Goal: Task Accomplishment & Management: Complete application form

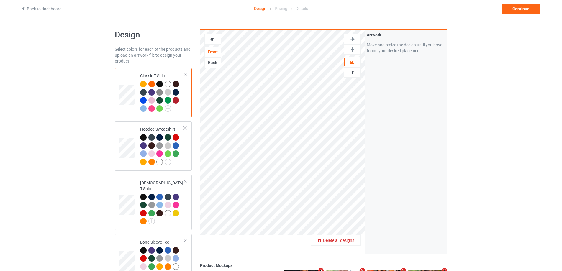
click at [350, 240] on span "Delete all designs" at bounding box center [338, 240] width 31 height 5
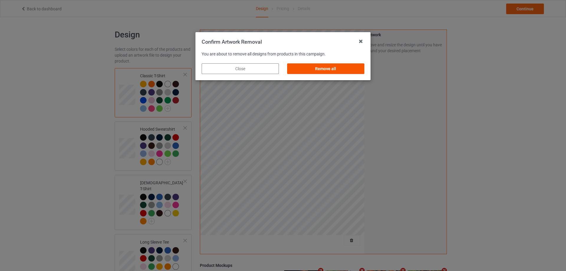
click at [342, 70] on div "Remove all" at bounding box center [325, 68] width 77 height 11
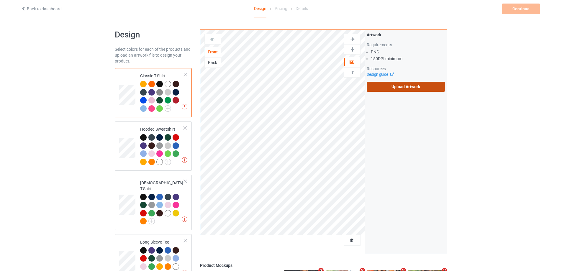
click at [405, 91] on label "Upload Artwork" at bounding box center [406, 87] width 78 height 10
click at [0, 0] on input "Upload Artwork" at bounding box center [0, 0] width 0 height 0
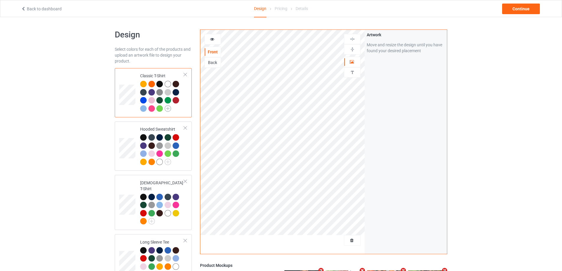
click at [166, 108] on img at bounding box center [168, 108] width 6 height 6
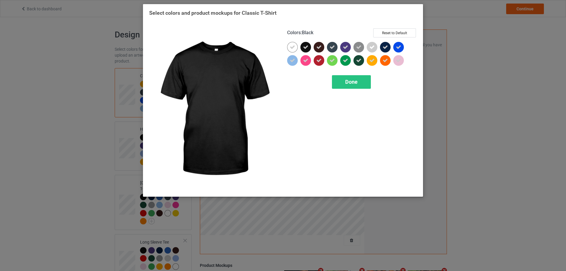
click at [305, 48] on icon at bounding box center [305, 47] width 5 height 5
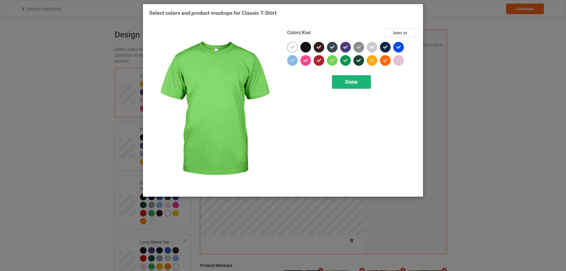
click at [337, 81] on div "Done" at bounding box center [351, 82] width 39 height 14
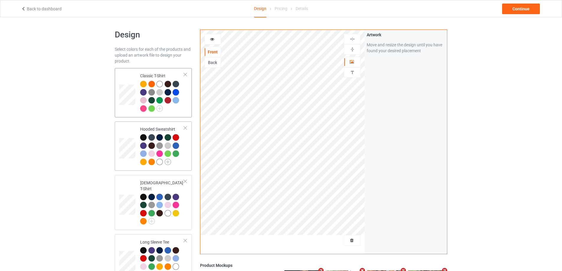
click at [167, 162] on img at bounding box center [168, 162] width 6 height 6
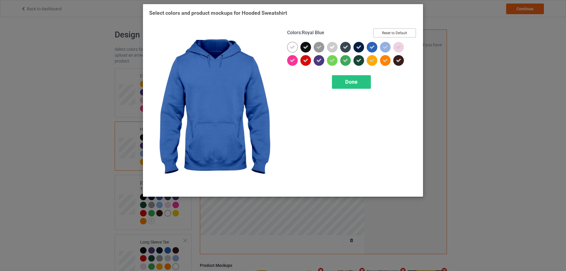
click at [392, 34] on button "Reset to Default" at bounding box center [394, 32] width 43 height 9
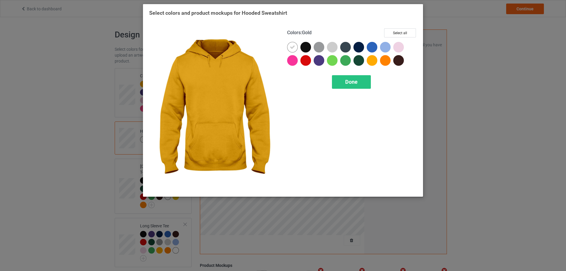
click at [375, 62] on div at bounding box center [372, 60] width 11 height 11
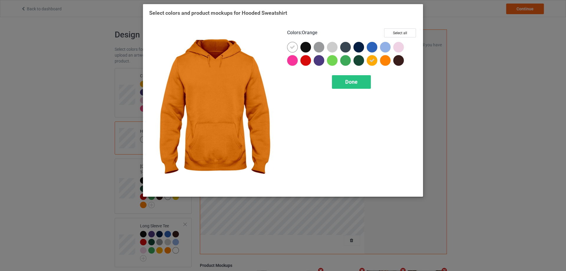
drag, startPoint x: 383, startPoint y: 61, endPoint x: 387, endPoint y: 54, distance: 8.2
click at [384, 61] on div at bounding box center [385, 60] width 11 height 11
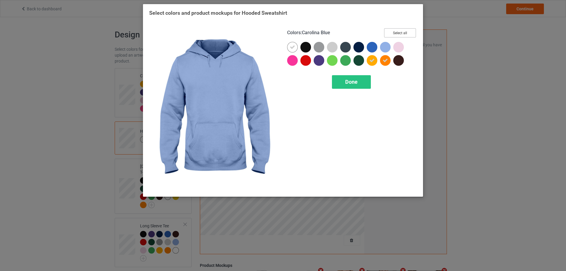
click at [396, 32] on button "Select all" at bounding box center [400, 32] width 32 height 9
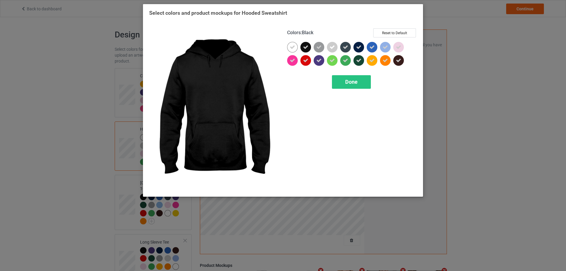
click at [306, 48] on icon at bounding box center [305, 47] width 5 height 5
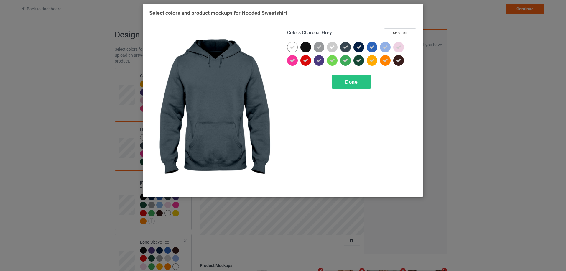
click at [355, 47] on div at bounding box center [359, 47] width 11 height 11
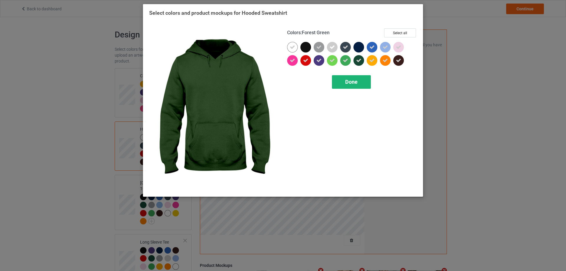
click at [353, 80] on span "Done" at bounding box center [351, 82] width 12 height 6
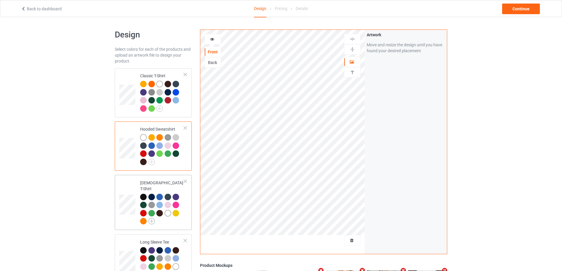
click at [153, 218] on img at bounding box center [151, 221] width 6 height 6
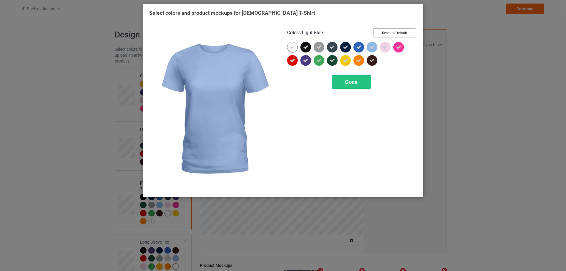
click at [391, 35] on button "Reset to Default" at bounding box center [394, 32] width 43 height 9
click at [391, 35] on button "Select all" at bounding box center [400, 32] width 32 height 9
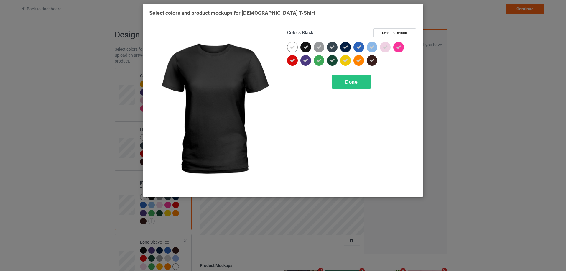
click at [306, 47] on icon at bounding box center [305, 47] width 5 height 5
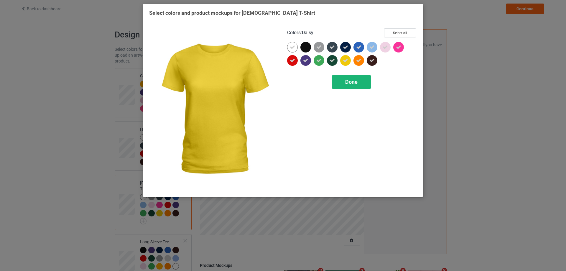
click at [349, 81] on span "Done" at bounding box center [351, 82] width 12 height 6
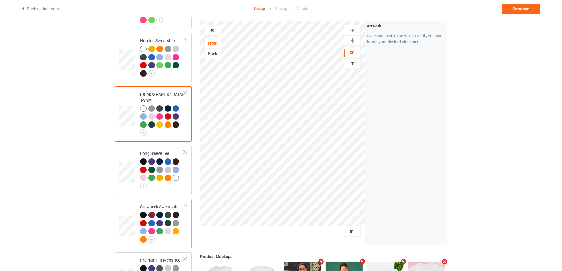
scroll to position [118, 0]
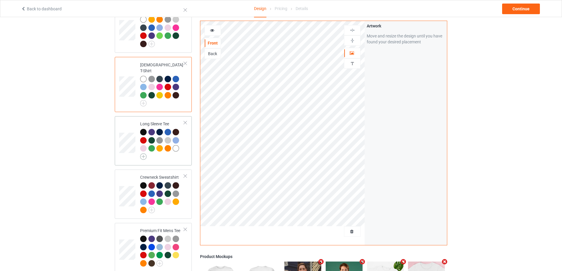
click at [145, 153] on img at bounding box center [143, 156] width 6 height 6
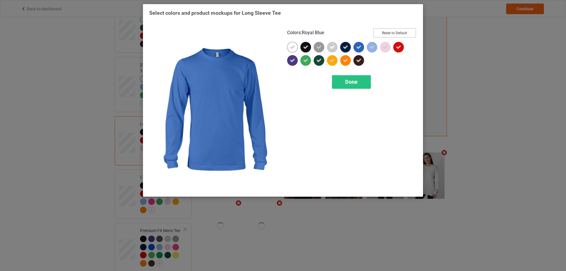
click at [389, 31] on button "Reset to Default" at bounding box center [394, 32] width 43 height 9
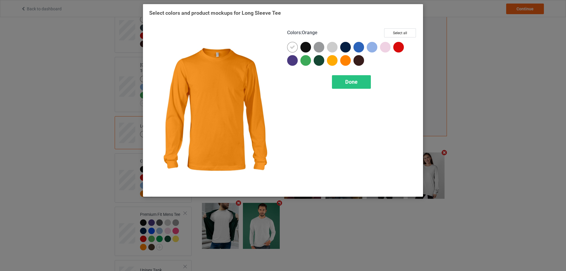
click at [342, 60] on div at bounding box center [345, 60] width 11 height 11
click at [335, 60] on div at bounding box center [332, 60] width 11 height 11
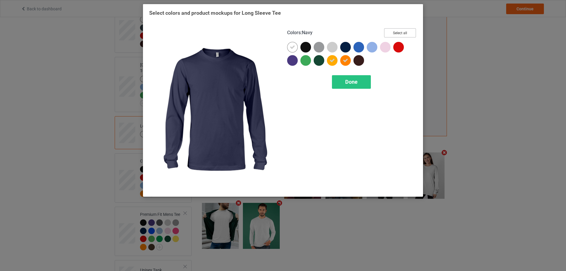
click at [404, 31] on button "Select all" at bounding box center [400, 32] width 32 height 9
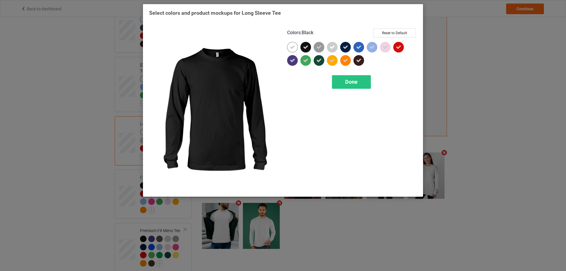
click at [304, 47] on icon at bounding box center [305, 47] width 5 height 5
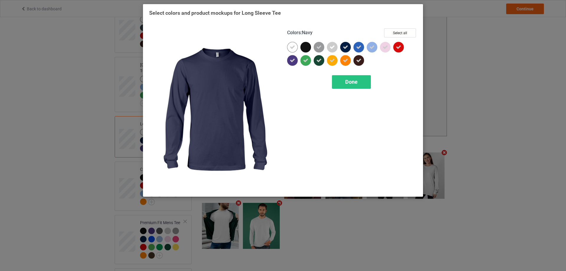
click at [347, 46] on icon at bounding box center [345, 47] width 5 height 5
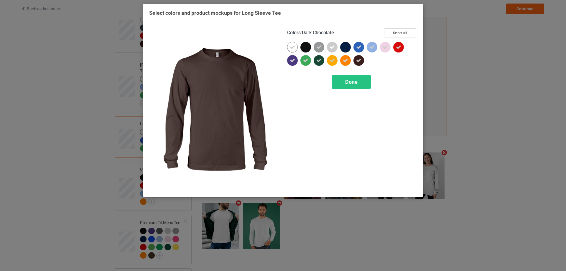
click at [359, 59] on icon at bounding box center [358, 60] width 5 height 5
click at [357, 80] on span "Done" at bounding box center [351, 82] width 12 height 6
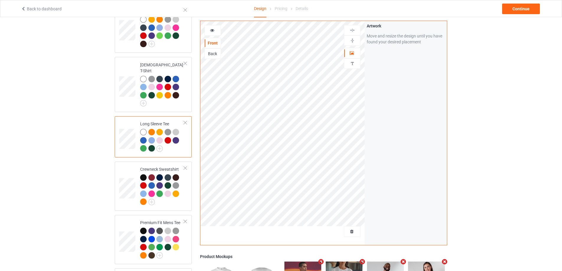
scroll to position [148, 0]
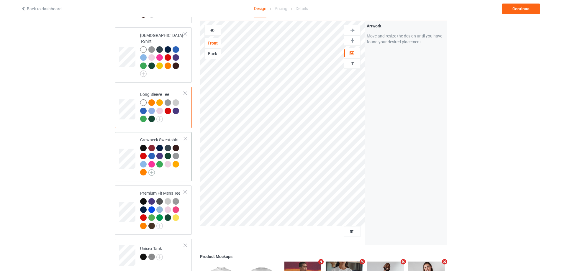
click at [151, 169] on img at bounding box center [151, 172] width 6 height 6
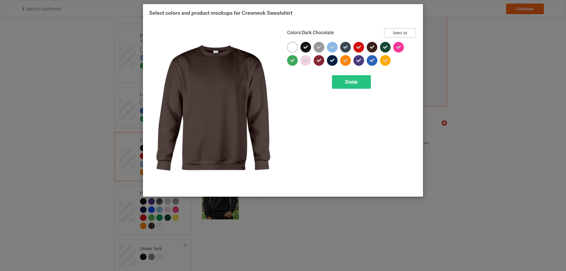
click at [395, 35] on button "Select all" at bounding box center [400, 32] width 32 height 9
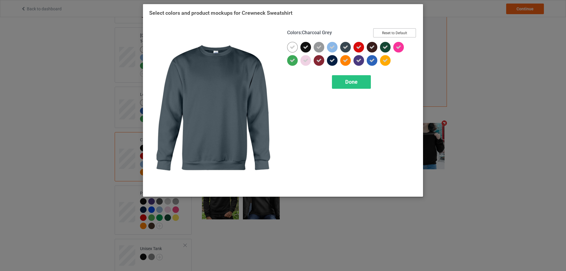
click at [390, 33] on button "Reset to Default" at bounding box center [394, 32] width 43 height 9
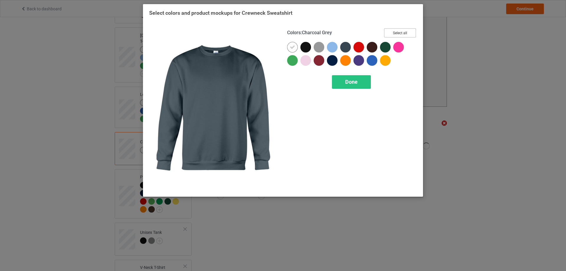
click at [390, 33] on button "Select all" at bounding box center [400, 32] width 32 height 9
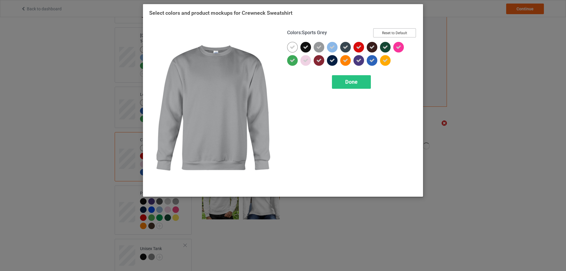
click at [394, 33] on button "Reset to Default" at bounding box center [394, 32] width 43 height 9
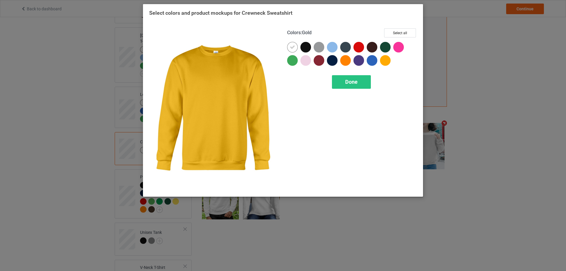
drag, startPoint x: 385, startPoint y: 58, endPoint x: 367, endPoint y: 58, distance: 18.6
click at [383, 58] on div at bounding box center [385, 60] width 11 height 11
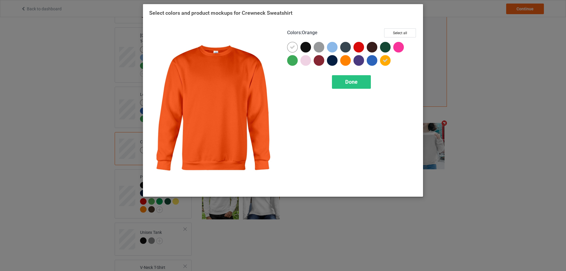
click at [344, 59] on div at bounding box center [345, 60] width 11 height 11
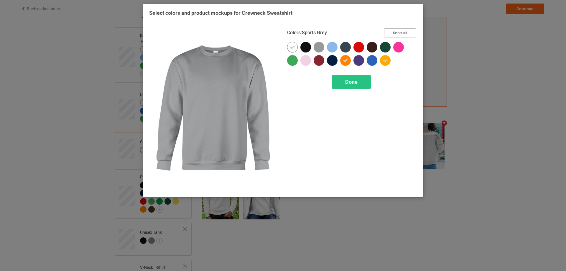
click at [403, 31] on button "Select all" at bounding box center [400, 32] width 32 height 9
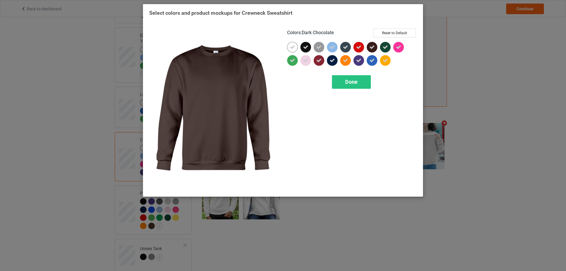
click at [372, 47] on icon at bounding box center [372, 47] width 5 height 5
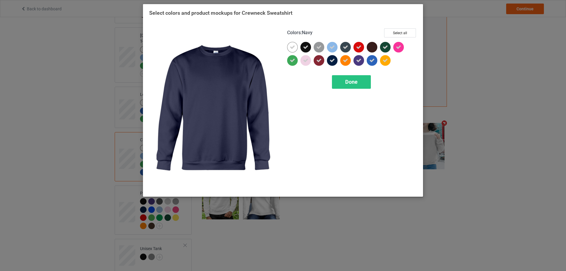
drag, startPoint x: 330, startPoint y: 59, endPoint x: 314, endPoint y: 51, distance: 18.6
click at [330, 59] on icon at bounding box center [332, 60] width 5 height 5
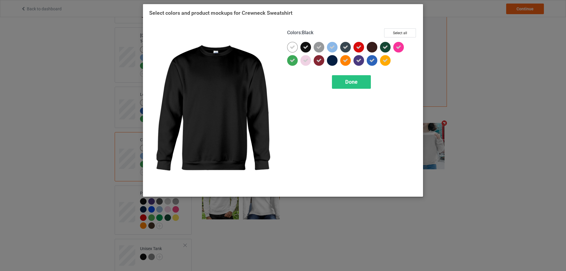
click at [306, 46] on icon at bounding box center [305, 47] width 5 height 5
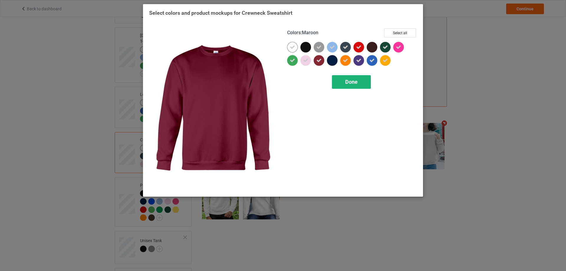
click at [348, 81] on span "Done" at bounding box center [351, 82] width 12 height 6
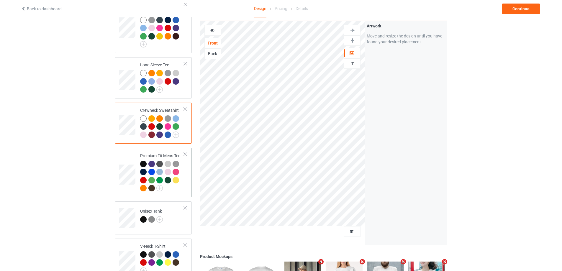
scroll to position [207, 0]
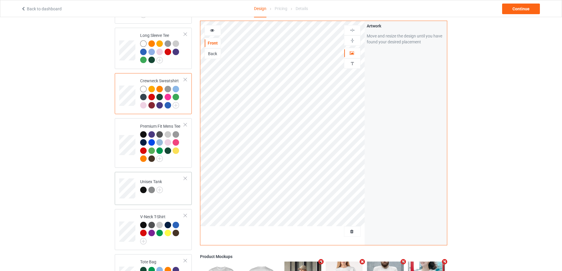
click at [158, 182] on div "Unisex Tank" at bounding box center [151, 186] width 23 height 14
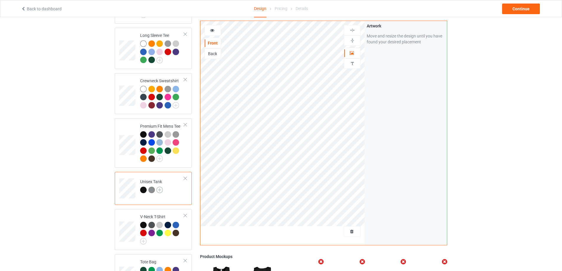
click at [161, 188] on img at bounding box center [159, 190] width 6 height 6
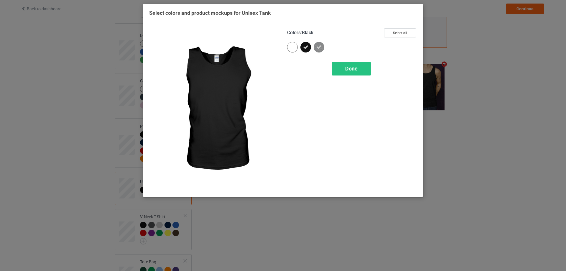
click at [302, 45] on div at bounding box center [306, 47] width 11 height 11
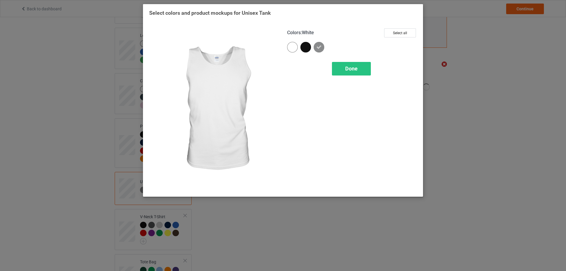
click at [292, 48] on div at bounding box center [292, 47] width 11 height 11
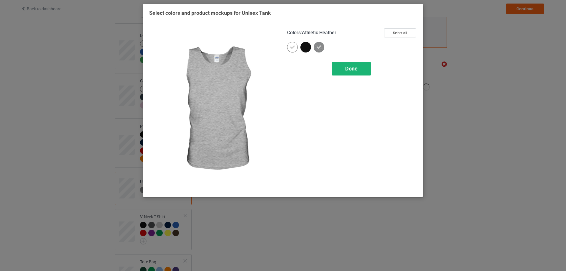
click at [348, 68] on span "Done" at bounding box center [351, 68] width 12 height 6
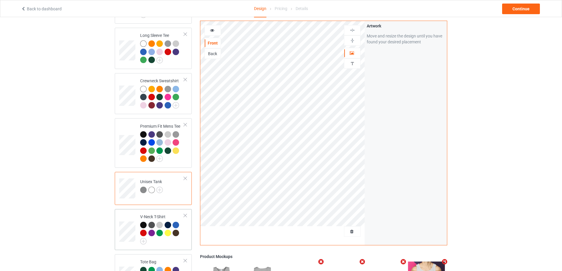
scroll to position [236, 0]
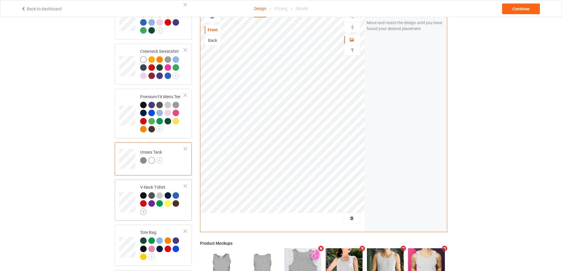
click at [144, 210] on img at bounding box center [143, 212] width 6 height 6
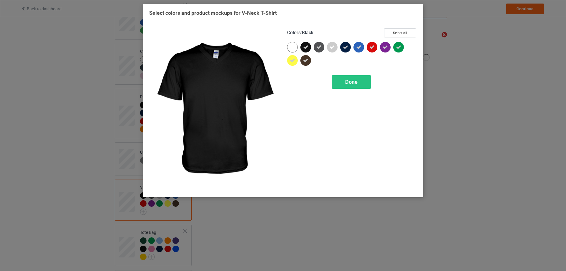
click at [306, 50] on div at bounding box center [306, 47] width 11 height 11
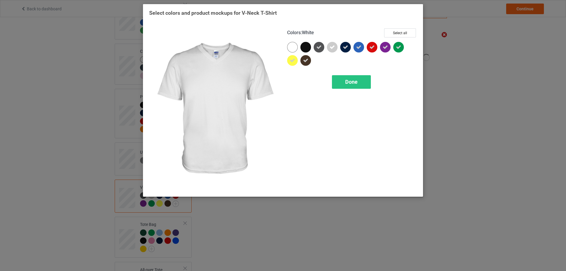
click at [291, 48] on div at bounding box center [292, 47] width 11 height 11
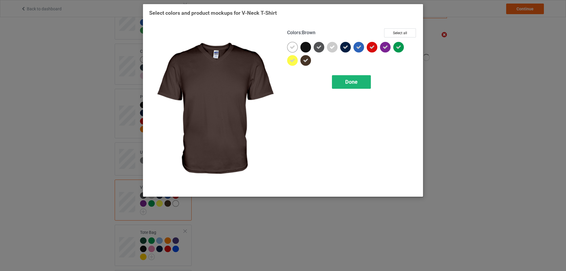
click at [342, 81] on div "Done" at bounding box center [351, 82] width 39 height 14
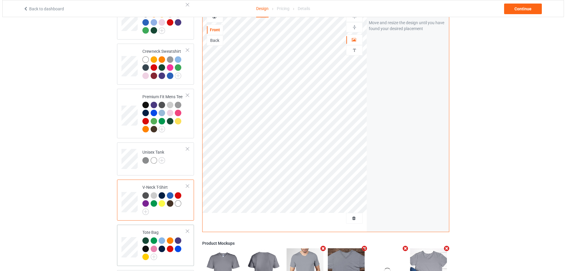
scroll to position [321, 0]
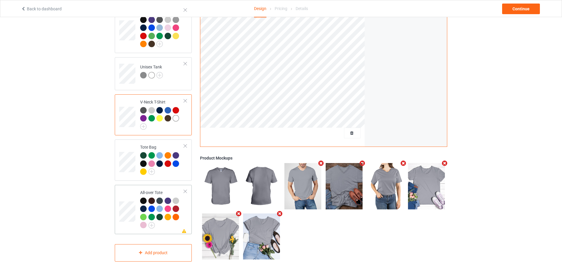
click at [163, 222] on div at bounding box center [162, 214] width 44 height 32
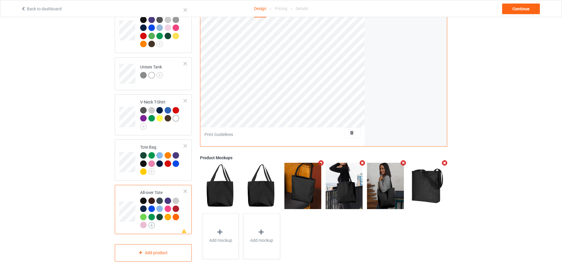
click at [152, 222] on img at bounding box center [151, 225] width 6 height 6
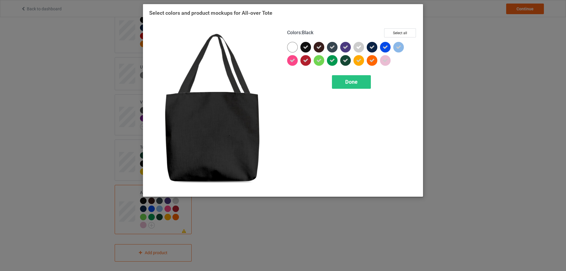
click at [308, 45] on icon at bounding box center [305, 47] width 5 height 5
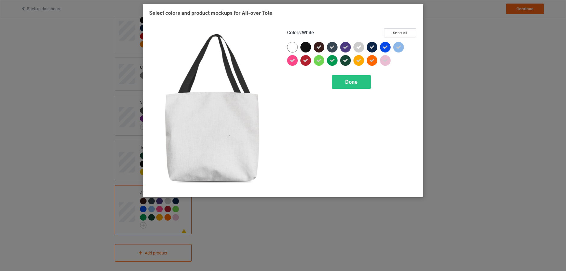
drag, startPoint x: 291, startPoint y: 47, endPoint x: 323, endPoint y: 63, distance: 35.9
click at [291, 47] on div at bounding box center [292, 47] width 11 height 11
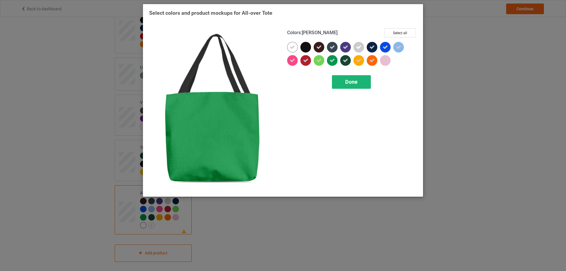
scroll to position [321, 0]
click at [349, 83] on span "Done" at bounding box center [351, 82] width 12 height 6
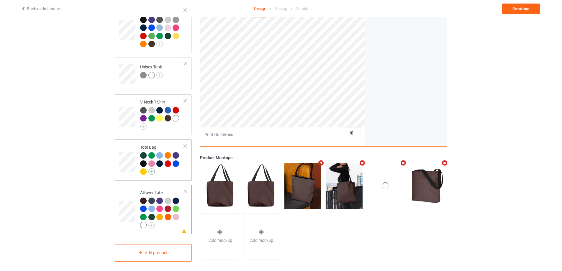
click at [152, 168] on img at bounding box center [151, 171] width 6 height 6
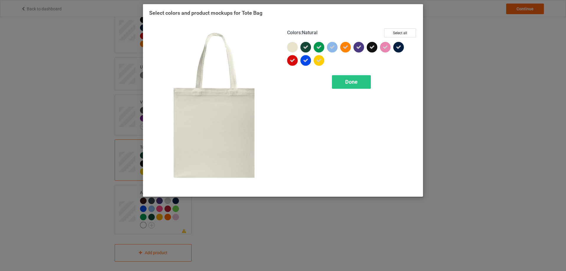
click at [295, 47] on div at bounding box center [292, 47] width 11 height 11
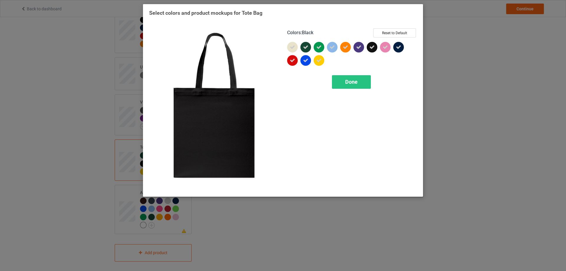
click at [374, 49] on icon at bounding box center [372, 47] width 5 height 5
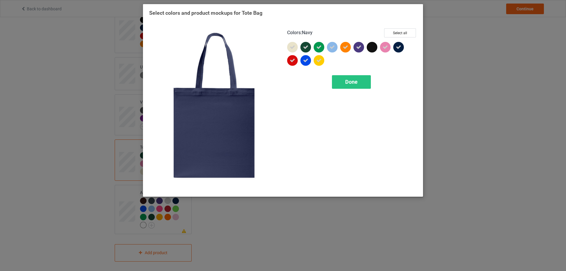
drag, startPoint x: 399, startPoint y: 48, endPoint x: 391, endPoint y: 61, distance: 15.2
click at [399, 49] on icon at bounding box center [398, 47] width 5 height 5
click at [362, 81] on div "Done" at bounding box center [351, 82] width 39 height 14
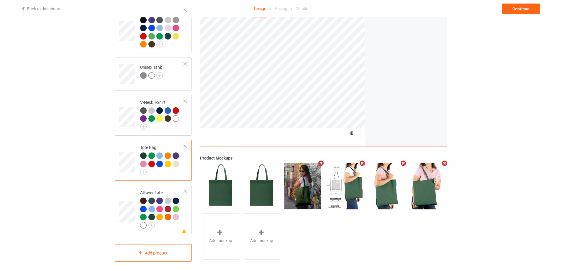
scroll to position [291, 0]
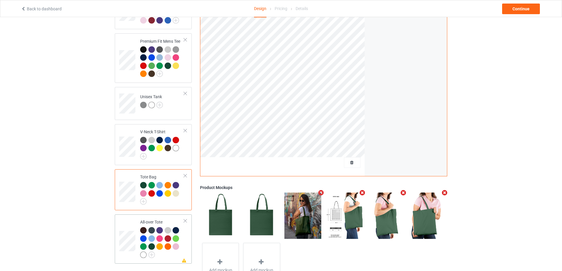
click at [174, 227] on div at bounding box center [176, 230] width 6 height 6
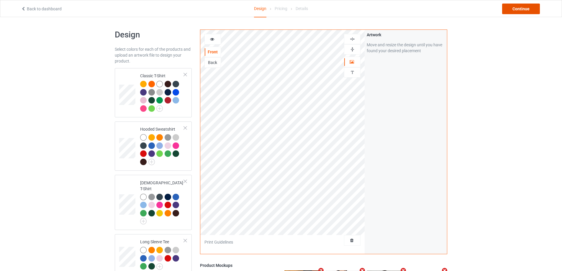
click at [521, 9] on div "Continue" at bounding box center [521, 9] width 38 height 11
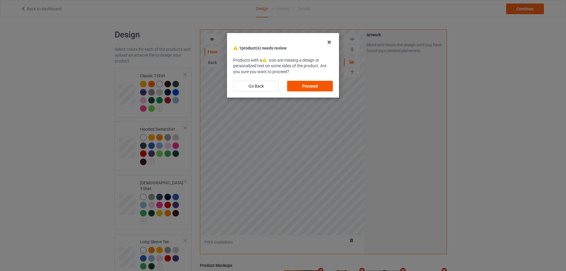
click at [312, 86] on div "Proceed" at bounding box center [310, 86] width 46 height 11
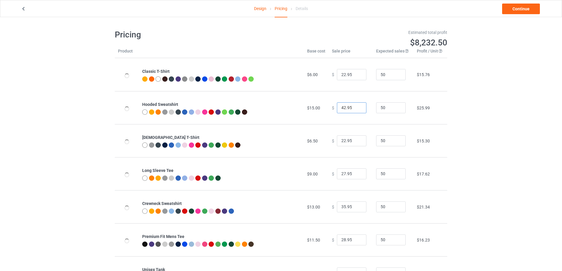
drag, startPoint x: 340, startPoint y: 110, endPoint x: 337, endPoint y: 110, distance: 3.5
click at [337, 110] on input "42.95" at bounding box center [352, 107] width 30 height 11
type input "32.95"
click at [467, 123] on div "Design Pricing Details Continue Pricing Estimated total profit $7,767.50 Produc…" at bounding box center [281, 209] width 562 height 384
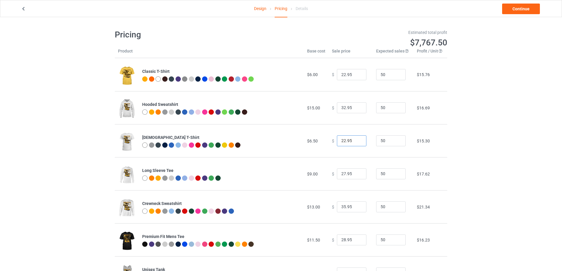
click at [349, 142] on input "22.95" at bounding box center [352, 140] width 30 height 11
type input "22.99"
click at [341, 207] on input "35.95" at bounding box center [352, 206] width 30 height 11
type input "31.95"
click at [340, 141] on input "22.99" at bounding box center [352, 140] width 30 height 11
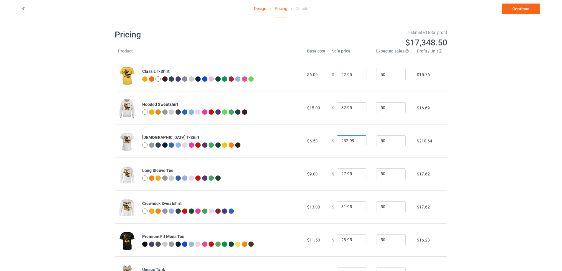
click at [345, 141] on input "232.99" at bounding box center [352, 140] width 30 height 11
type input "23.99"
click at [464, 163] on div "Design Pricing Details Continue Pricing Estimated total profit $7,630.00 Produc…" at bounding box center [281, 209] width 562 height 384
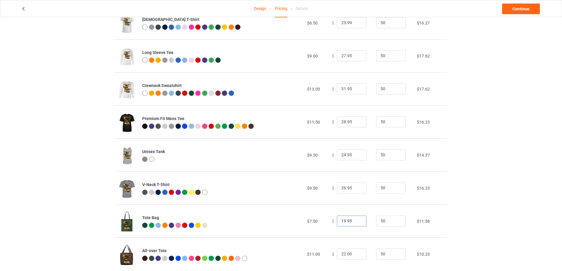
drag, startPoint x: 342, startPoint y: 221, endPoint x: 332, endPoint y: 221, distance: 10.0
click at [332, 221] on div "$ 19.95" at bounding box center [351, 221] width 38 height 11
type input "21.95"
click at [341, 255] on input "22.00" at bounding box center [352, 254] width 30 height 11
drag, startPoint x: 351, startPoint y: 256, endPoint x: 344, endPoint y: 256, distance: 6.8
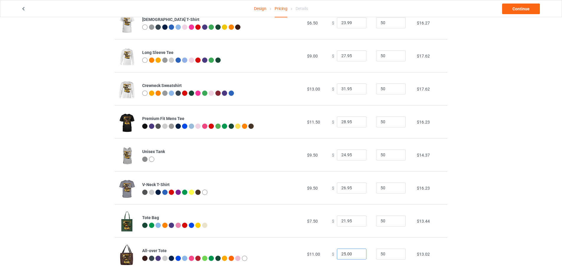
click at [344, 256] on input "25.00" at bounding box center [352, 254] width 30 height 11
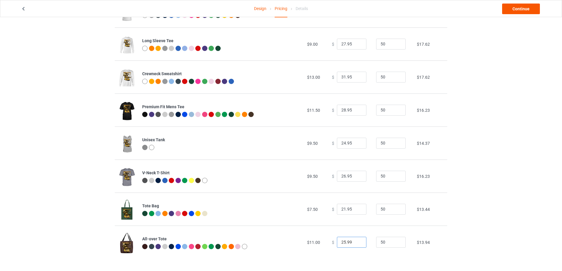
type input "25.99"
click at [521, 9] on link "Continue" at bounding box center [521, 9] width 38 height 11
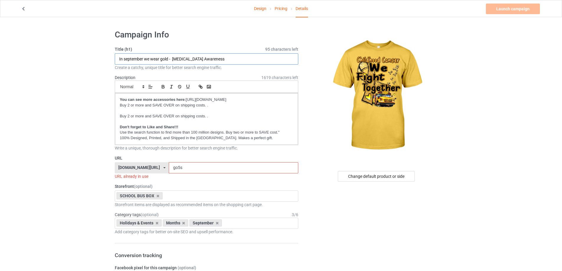
click at [184, 58] on input "In september we wear gold - [MEDICAL_DATA] Awareness" at bounding box center [206, 58] width 183 height 11
paste input "We fight together"
paste input "[MEDICAL_DATA] Awareness"
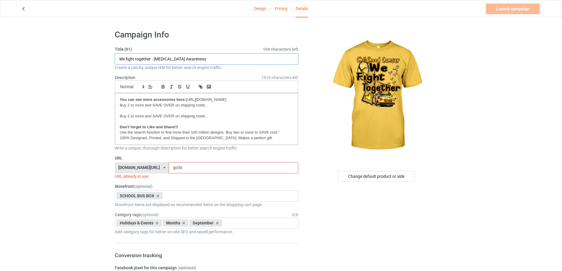
type input "We fight together - [MEDICAL_DATA] Awareness"
click at [186, 170] on input "go5s" at bounding box center [233, 167] width 129 height 11
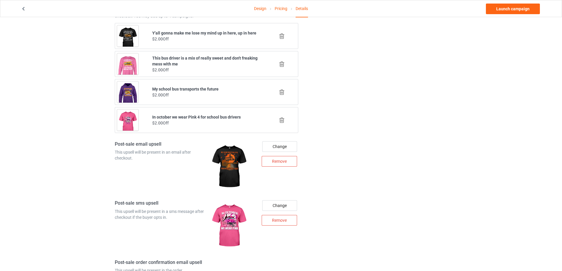
scroll to position [556, 0]
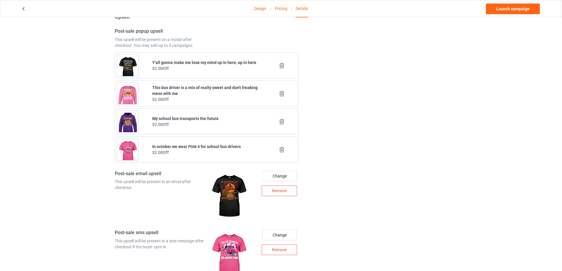
type input "fisep"
click at [281, 121] on icon at bounding box center [281, 122] width 7 height 6
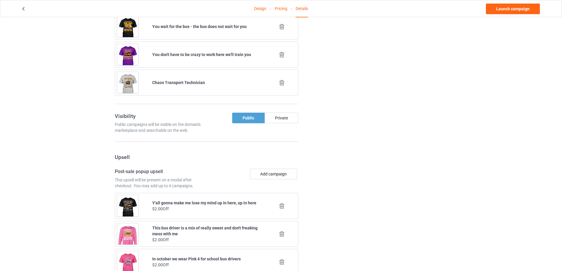
scroll to position [445, 0]
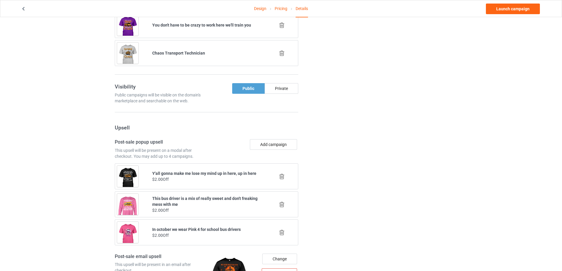
click at [281, 53] on icon at bounding box center [281, 53] width 7 height 6
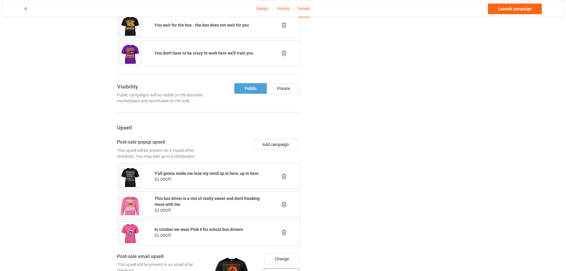
scroll to position [358, 0]
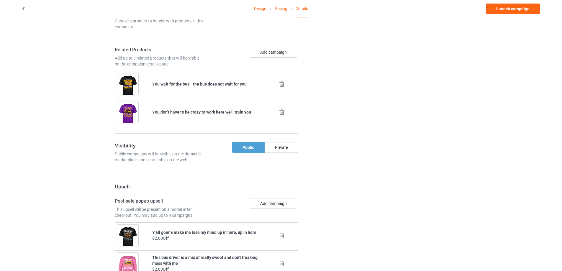
click at [260, 53] on button "Add campaign" at bounding box center [273, 52] width 47 height 11
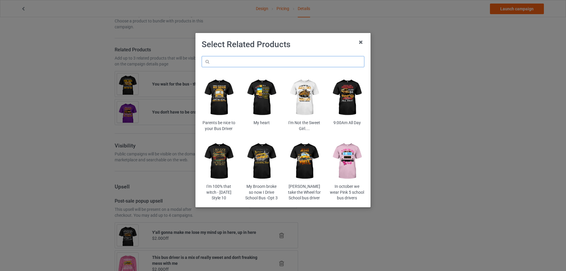
click at [250, 62] on input "text" at bounding box center [283, 61] width 163 height 11
paste input "myb"
type input "myb"
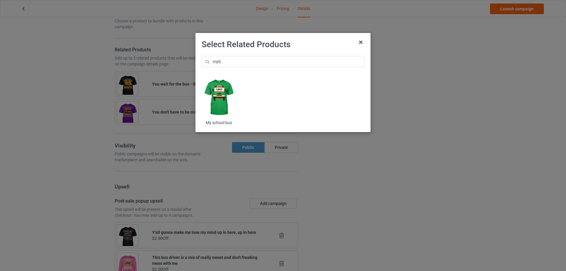
click at [221, 87] on img at bounding box center [219, 97] width 35 height 43
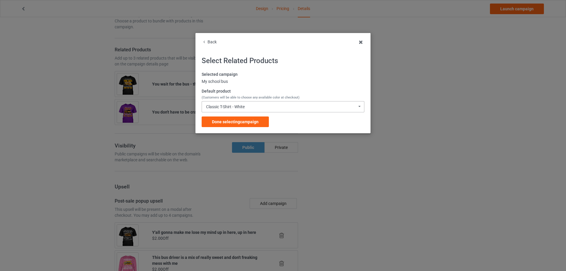
click at [236, 107] on div "Classic T-Shirt - White" at bounding box center [225, 107] width 39 height 4
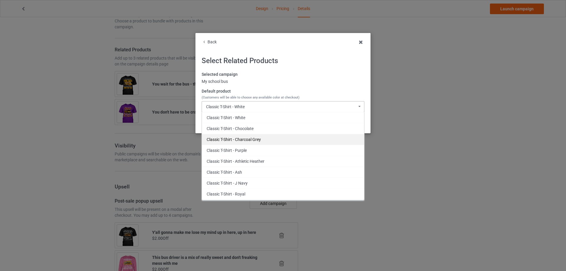
click at [245, 138] on div "Classic T-Shirt - Charcoal Grey" at bounding box center [283, 139] width 162 height 11
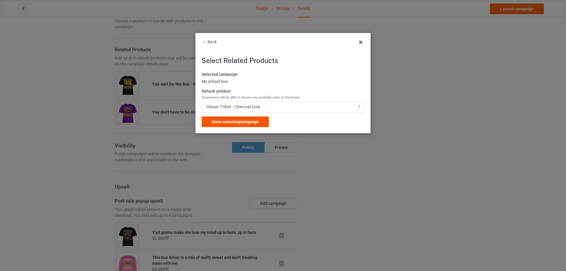
click at [234, 120] on span "Done selecting campaign" at bounding box center [235, 121] width 47 height 5
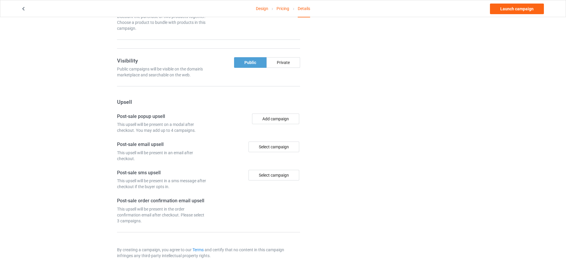
scroll to position [356, 0]
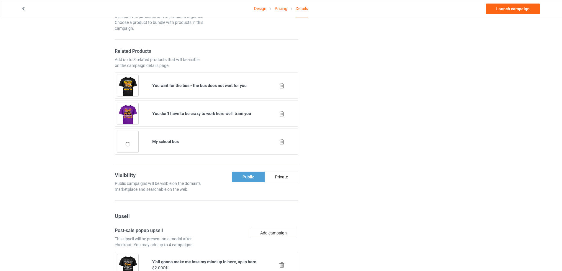
click at [281, 116] on icon at bounding box center [281, 114] width 7 height 6
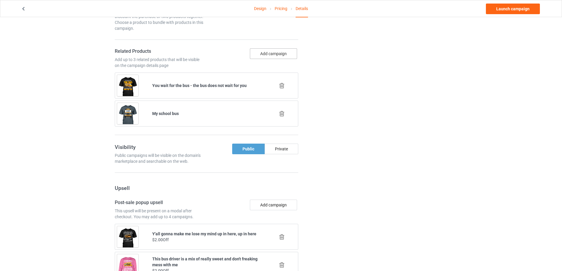
click at [261, 55] on button "Add campaign" at bounding box center [273, 53] width 47 height 11
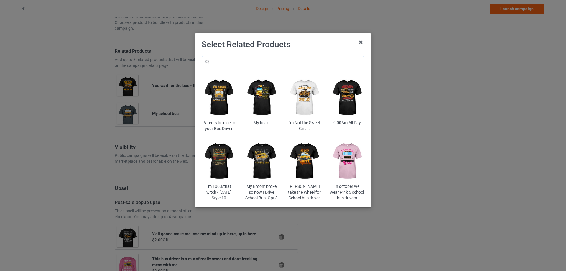
click at [260, 66] on input "text" at bounding box center [283, 61] width 163 height 11
paste input "ofic"
type input "ofic"
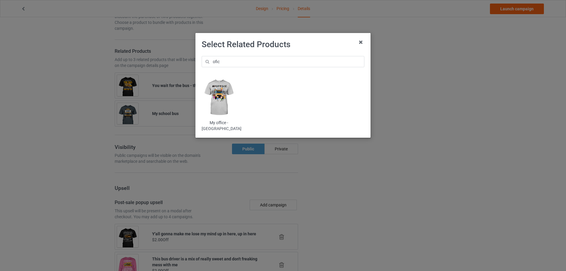
click at [227, 97] on img at bounding box center [219, 97] width 35 height 43
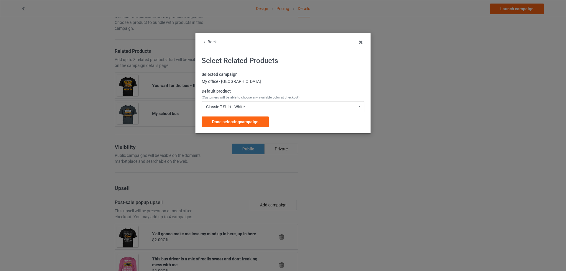
click at [229, 102] on div "Classic T-Shirt - White Classic T-Shirt - White Classic T-Shirt - Chocolate Cla…" at bounding box center [283, 106] width 163 height 11
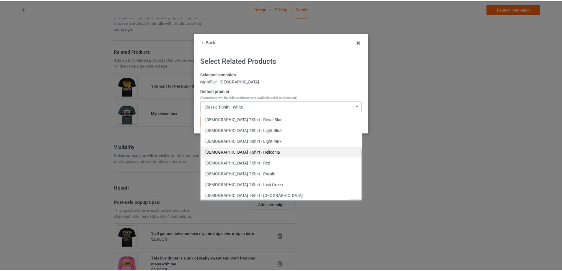
scroll to position [590, 0]
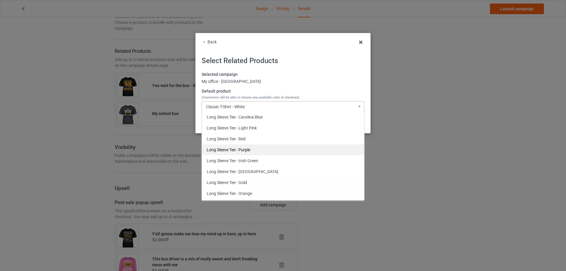
click at [238, 151] on div "Long Sleeve Tee - Purple" at bounding box center [283, 149] width 162 height 11
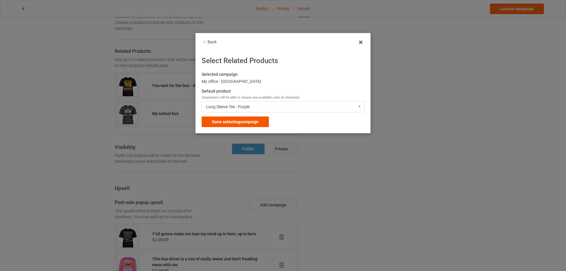
click at [236, 122] on span "Done selecting campaign" at bounding box center [235, 121] width 47 height 5
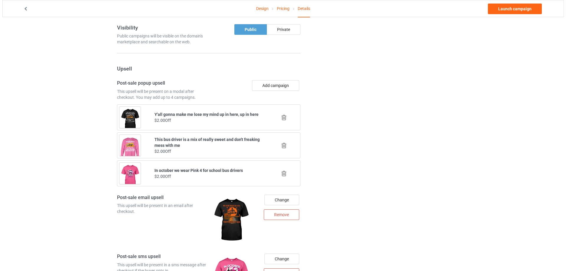
scroll to position [533, 0]
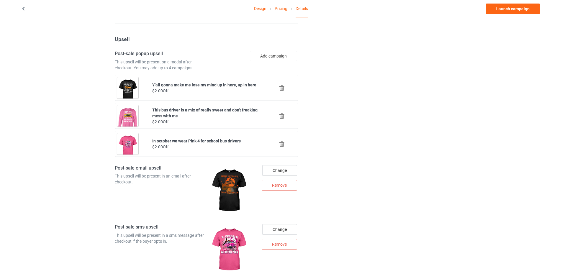
click at [276, 59] on button "Add campaign" at bounding box center [273, 56] width 47 height 11
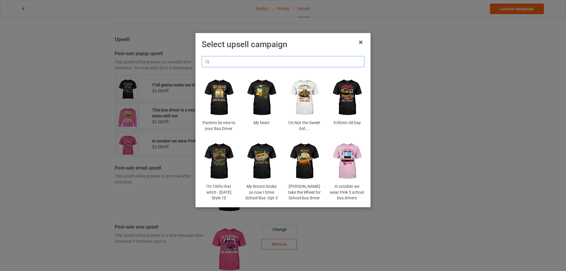
click at [266, 66] on input "text" at bounding box center [283, 61] width 163 height 11
type input "big yellow"
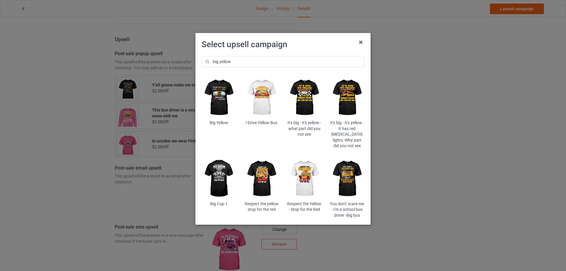
click at [309, 93] on img at bounding box center [304, 97] width 35 height 43
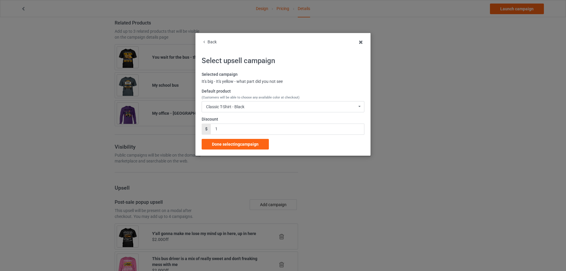
scroll to position [533, 0]
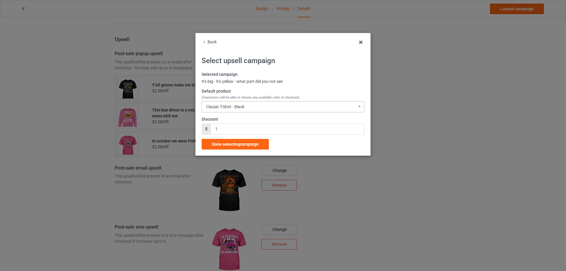
click at [230, 106] on div "Classic T-Shirt - Black" at bounding box center [225, 107] width 38 height 4
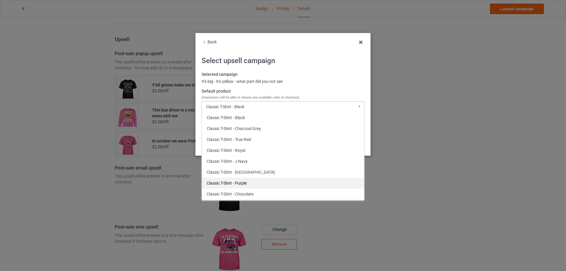
click at [243, 181] on div "Classic T-Shirt - Purple" at bounding box center [283, 183] width 162 height 11
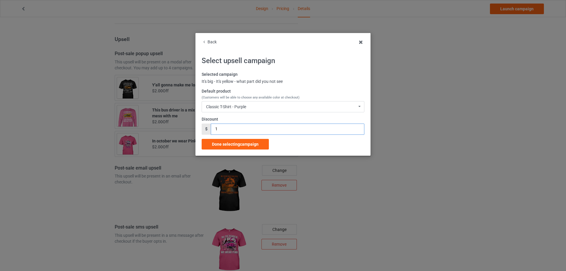
drag, startPoint x: 225, startPoint y: 127, endPoint x: 209, endPoint y: 131, distance: 16.1
click at [208, 129] on div "$ 1" at bounding box center [283, 129] width 163 height 11
type input "2"
click at [230, 143] on span "Done selecting campaign" at bounding box center [235, 144] width 47 height 5
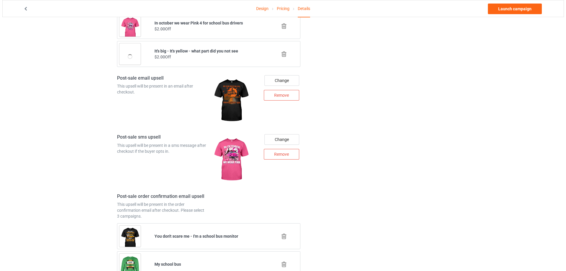
scroll to position [681, 0]
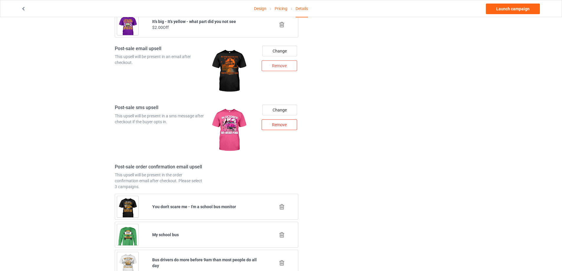
click at [265, 127] on div "Remove" at bounding box center [279, 124] width 35 height 11
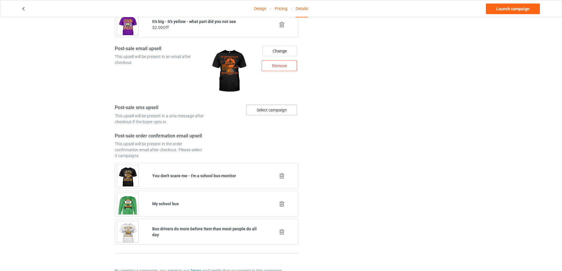
click at [272, 114] on div "Select campaign" at bounding box center [271, 110] width 51 height 11
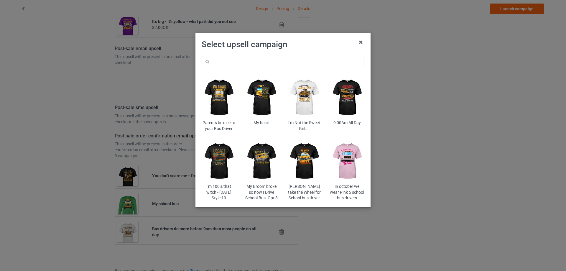
click at [269, 63] on input "text" at bounding box center [283, 61] width 163 height 11
paste input "ocp5in"
type input "ocp5in"
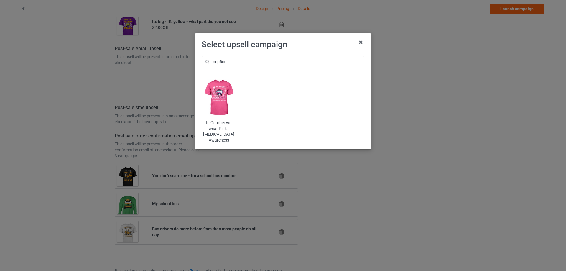
click at [218, 95] on img at bounding box center [219, 97] width 35 height 43
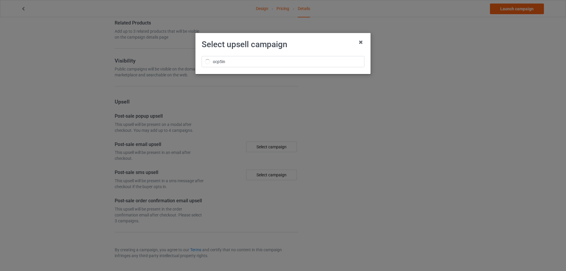
scroll to position [384, 0]
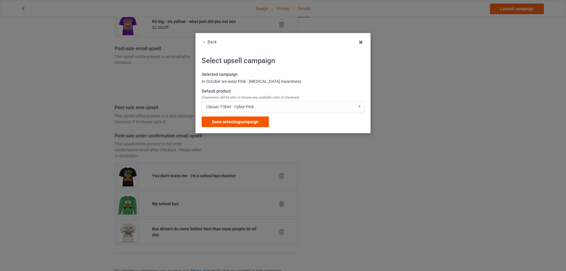
click at [249, 124] on span "Done selecting campaign" at bounding box center [235, 121] width 47 height 5
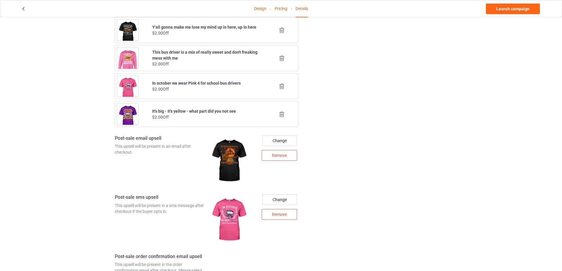
scroll to position [733, 0]
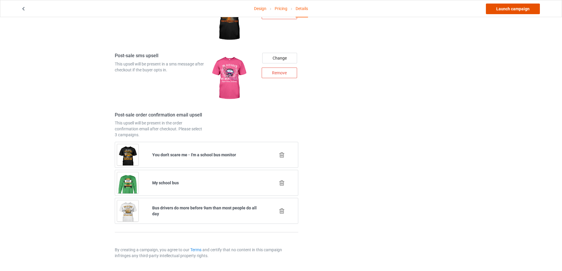
click at [503, 9] on link "Launch campaign" at bounding box center [513, 9] width 54 height 11
